Goal: Transaction & Acquisition: Book appointment/travel/reservation

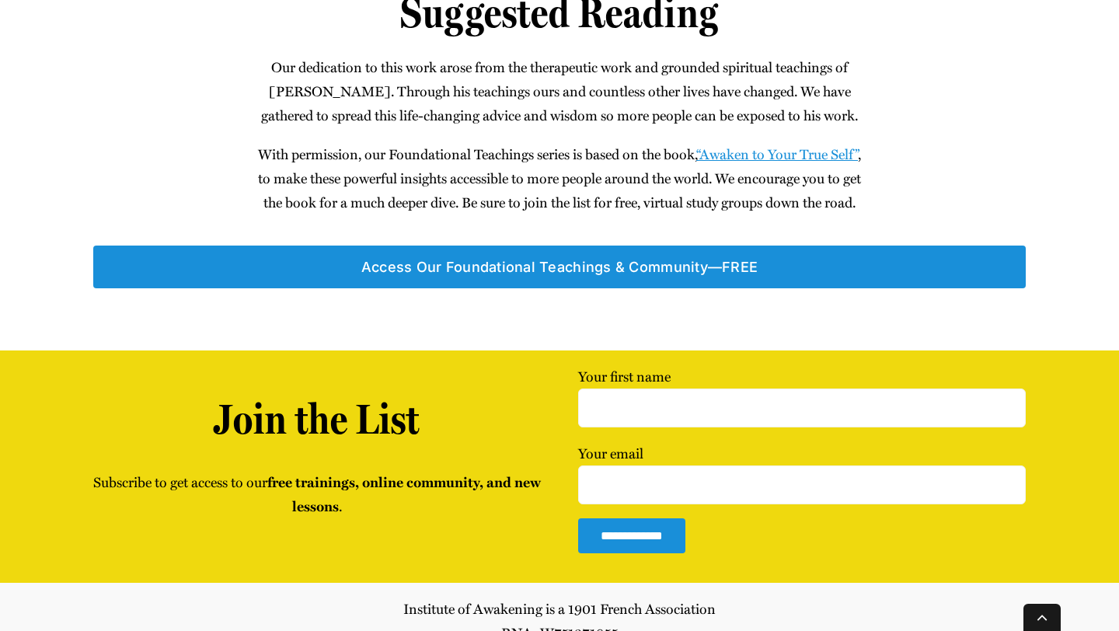
scroll to position [1551, 0]
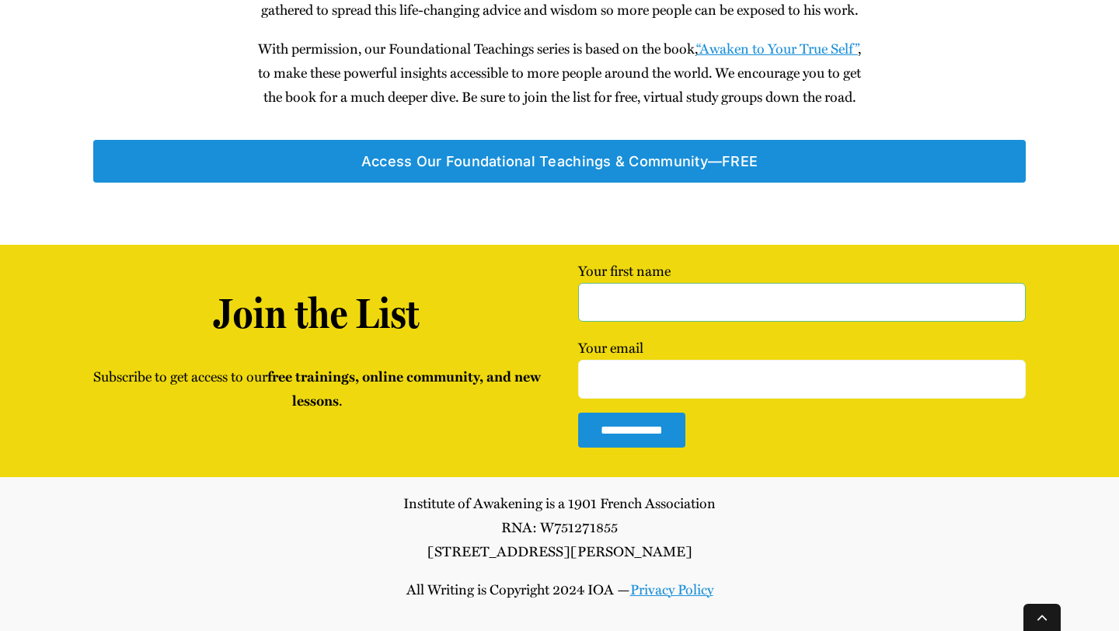
click at [623, 301] on input "Your first name" at bounding box center [801, 302] width 447 height 39
type input "Jake Cuthbert"
type input "capeview.con@gmail.com"
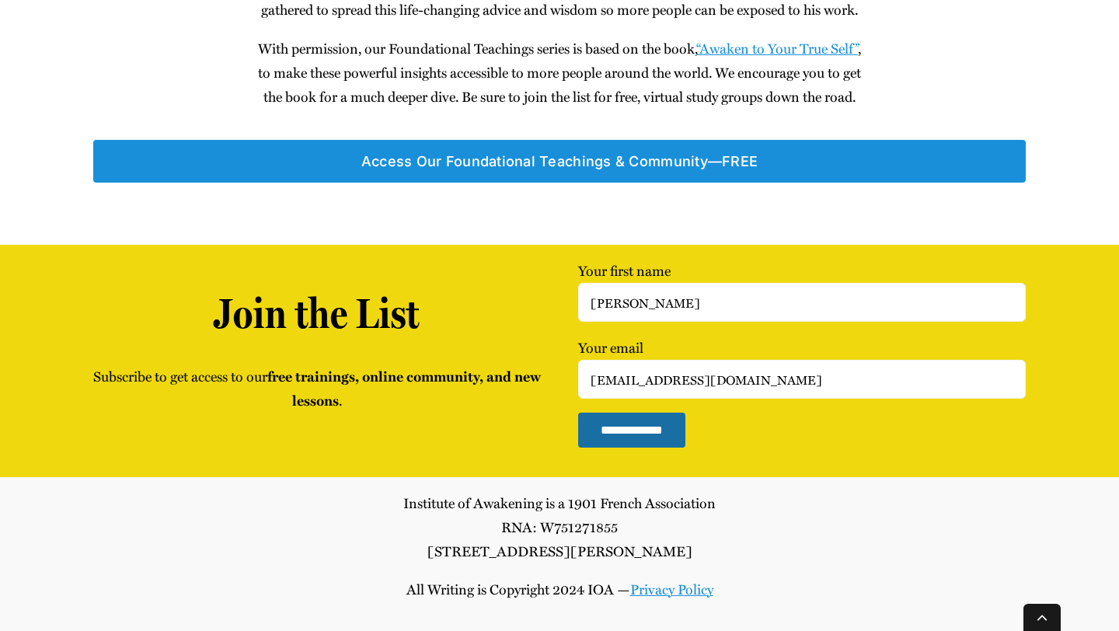
click at [628, 433] on input "**********" at bounding box center [631, 429] width 107 height 35
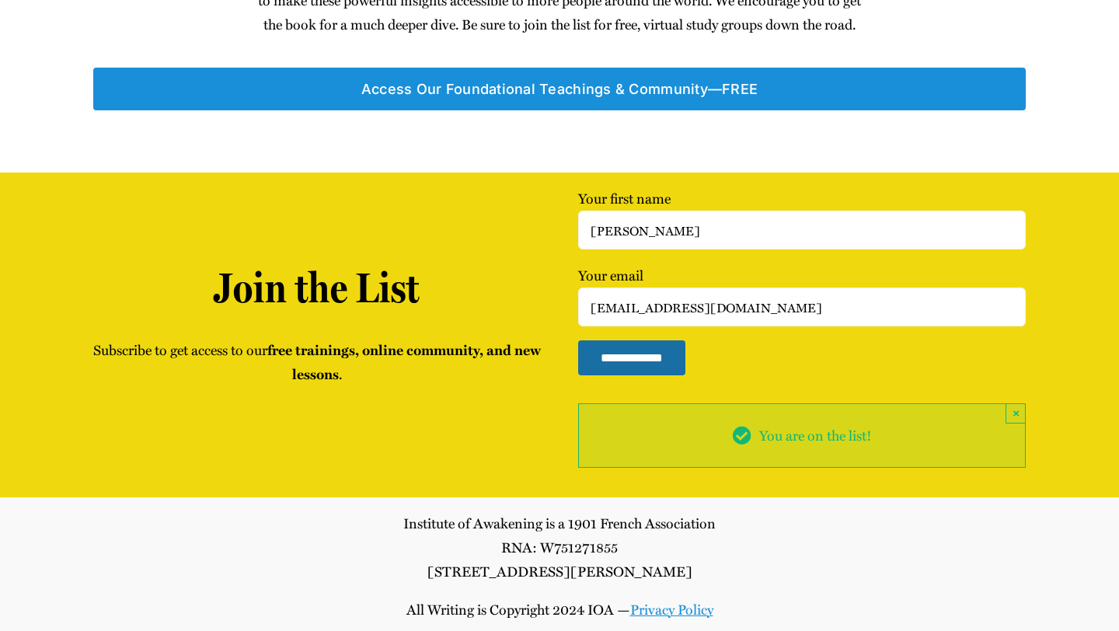
scroll to position [0, 0]
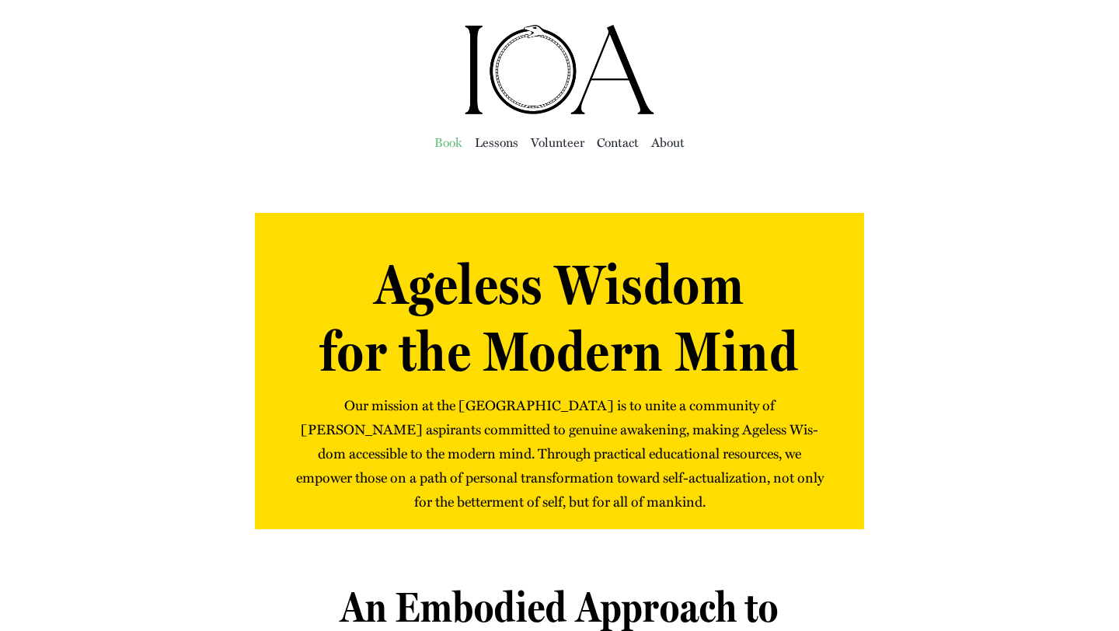
click at [450, 146] on span "Book" at bounding box center [448, 142] width 28 height 22
